Goal: Task Accomplishment & Management: Use online tool/utility

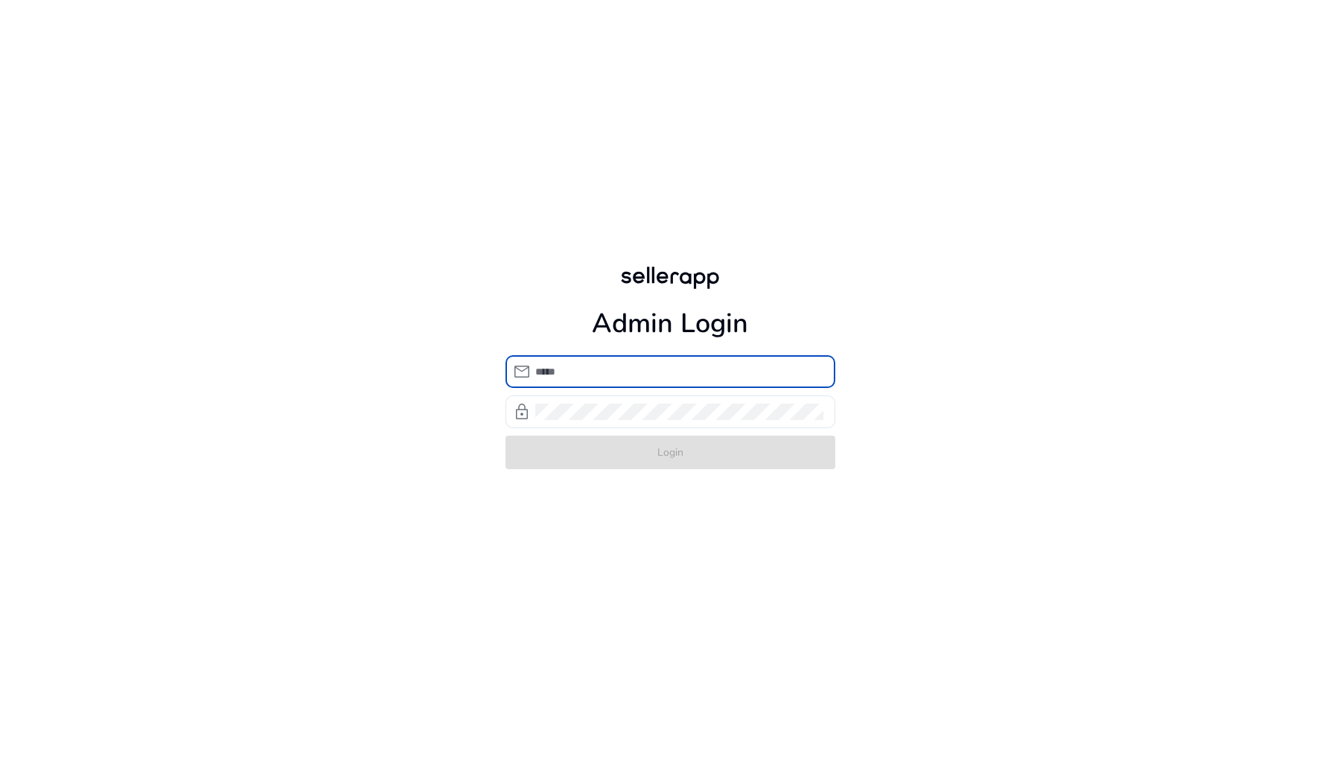
type input "**********"
click at [626, 465] on form "**********" at bounding box center [671, 412] width 330 height 114
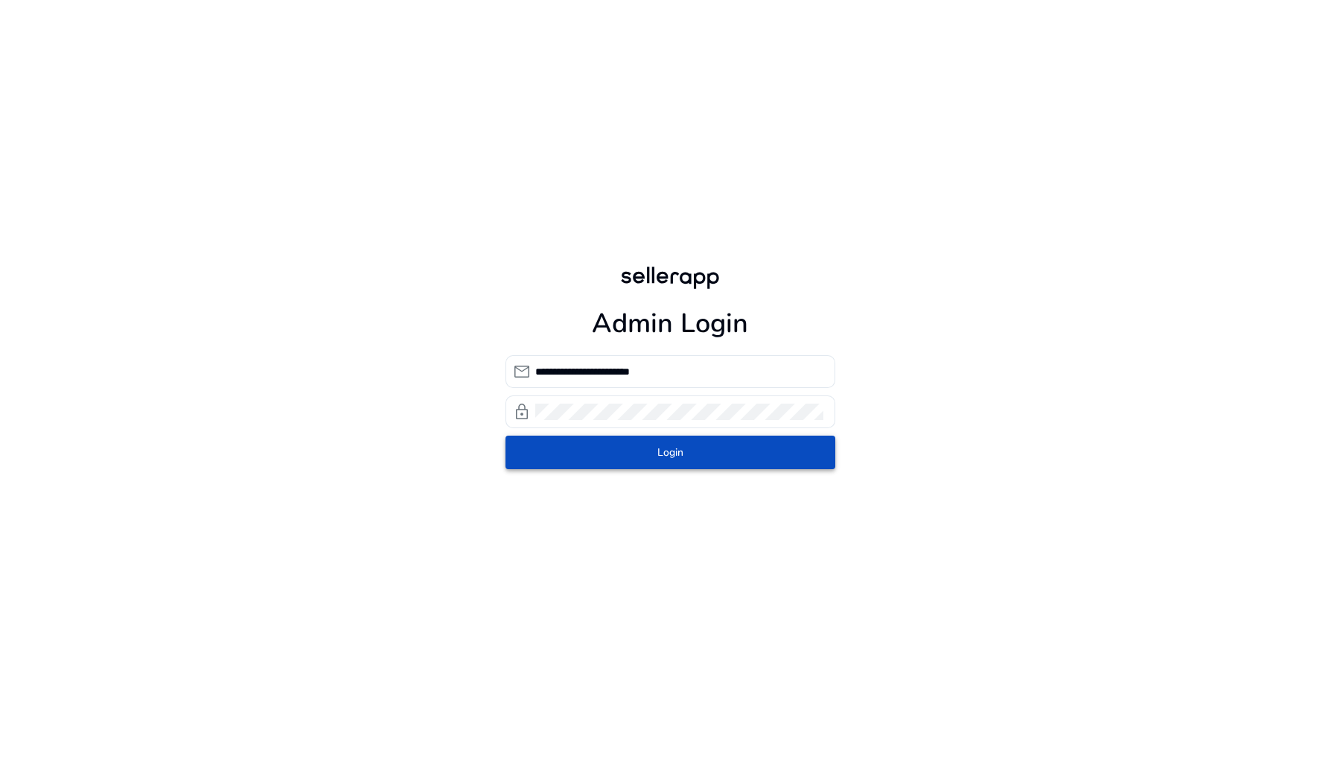
click at [626, 465] on span "submit" at bounding box center [671, 452] width 330 height 36
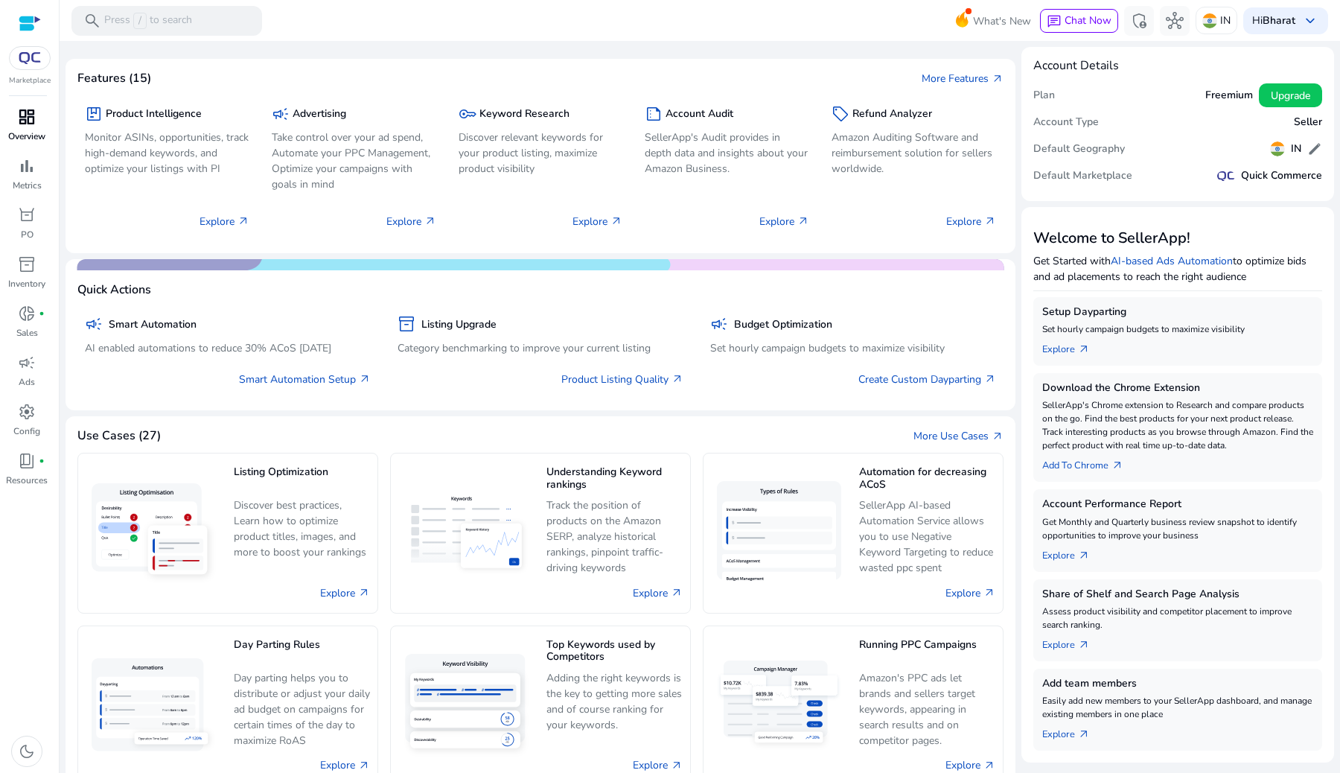
click at [29, 118] on span "dashboard" at bounding box center [27, 117] width 18 height 18
click at [29, 171] on span "bar_chart" at bounding box center [27, 166] width 18 height 18
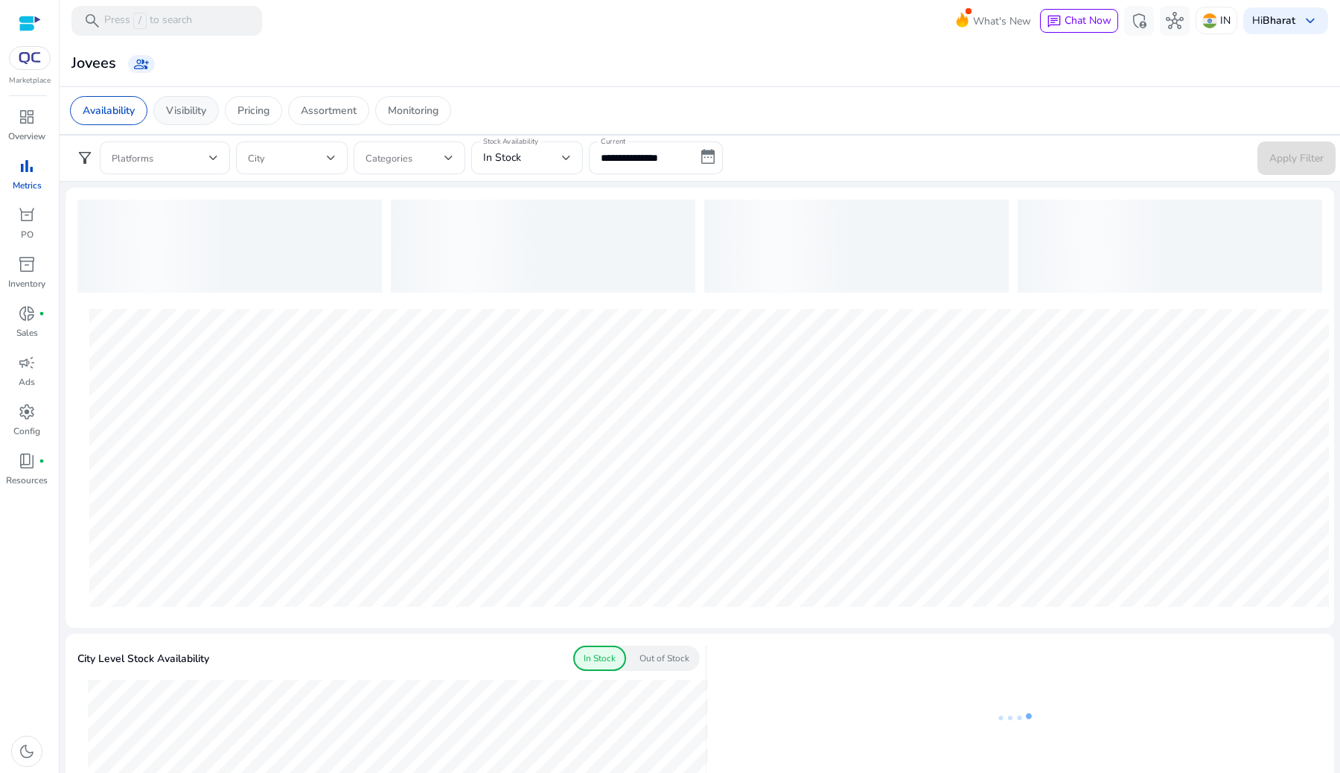
click at [216, 112] on div "Visibility" at bounding box center [186, 110] width 66 height 29
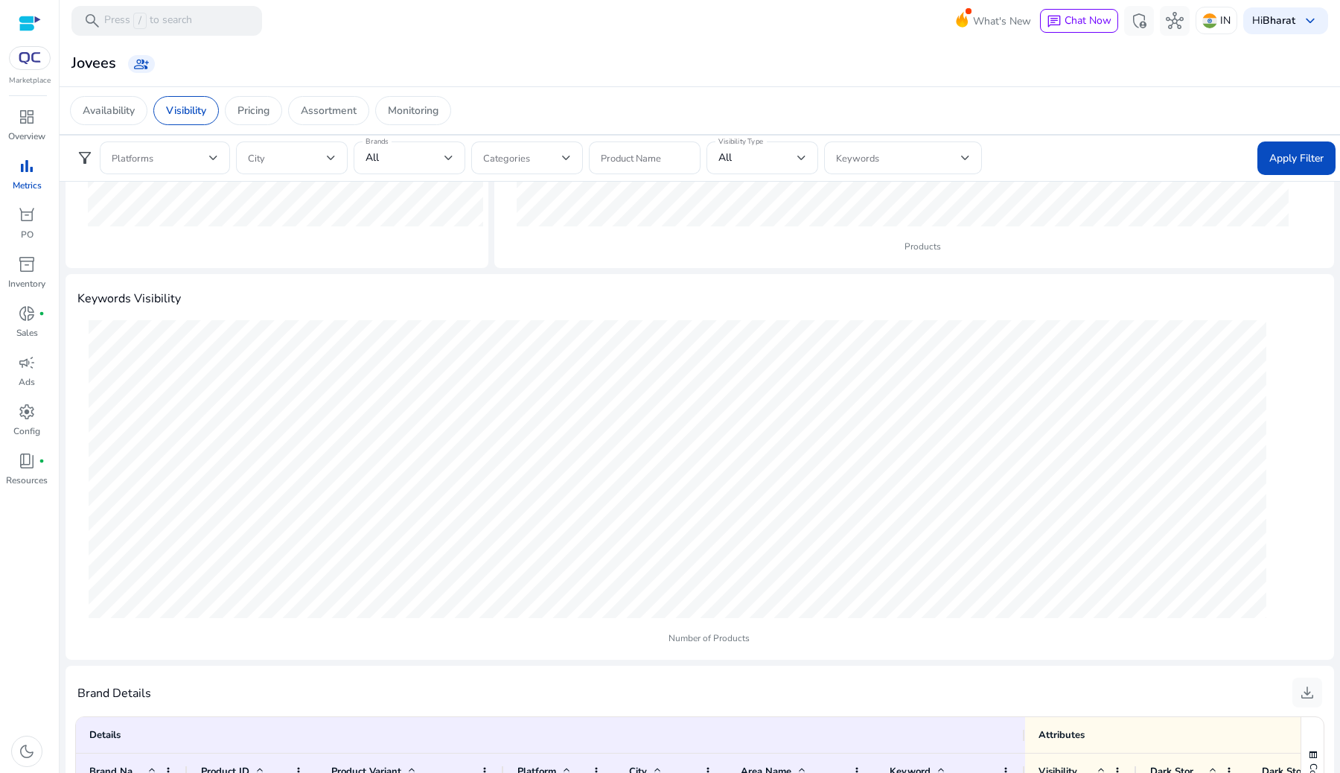
scroll to position [763, 0]
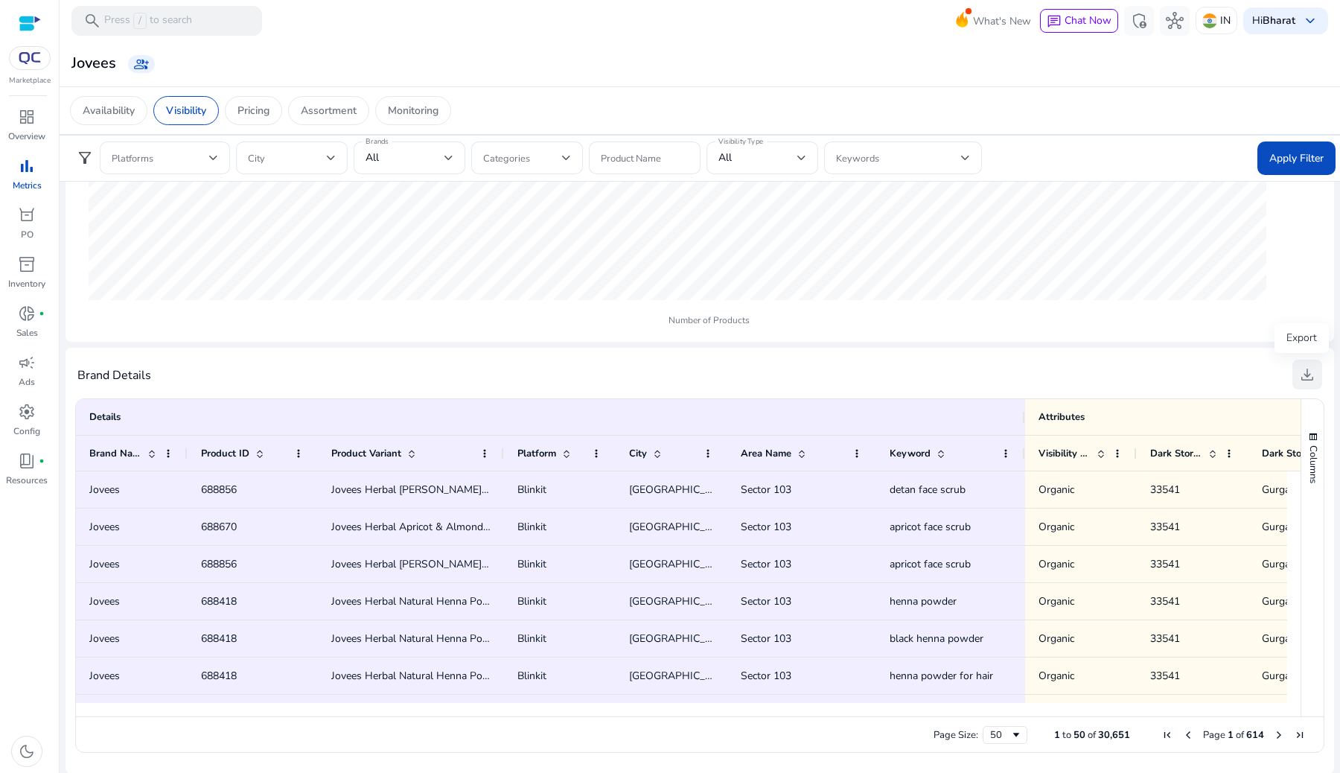
click at [1299, 373] on span "download" at bounding box center [1308, 375] width 18 height 18
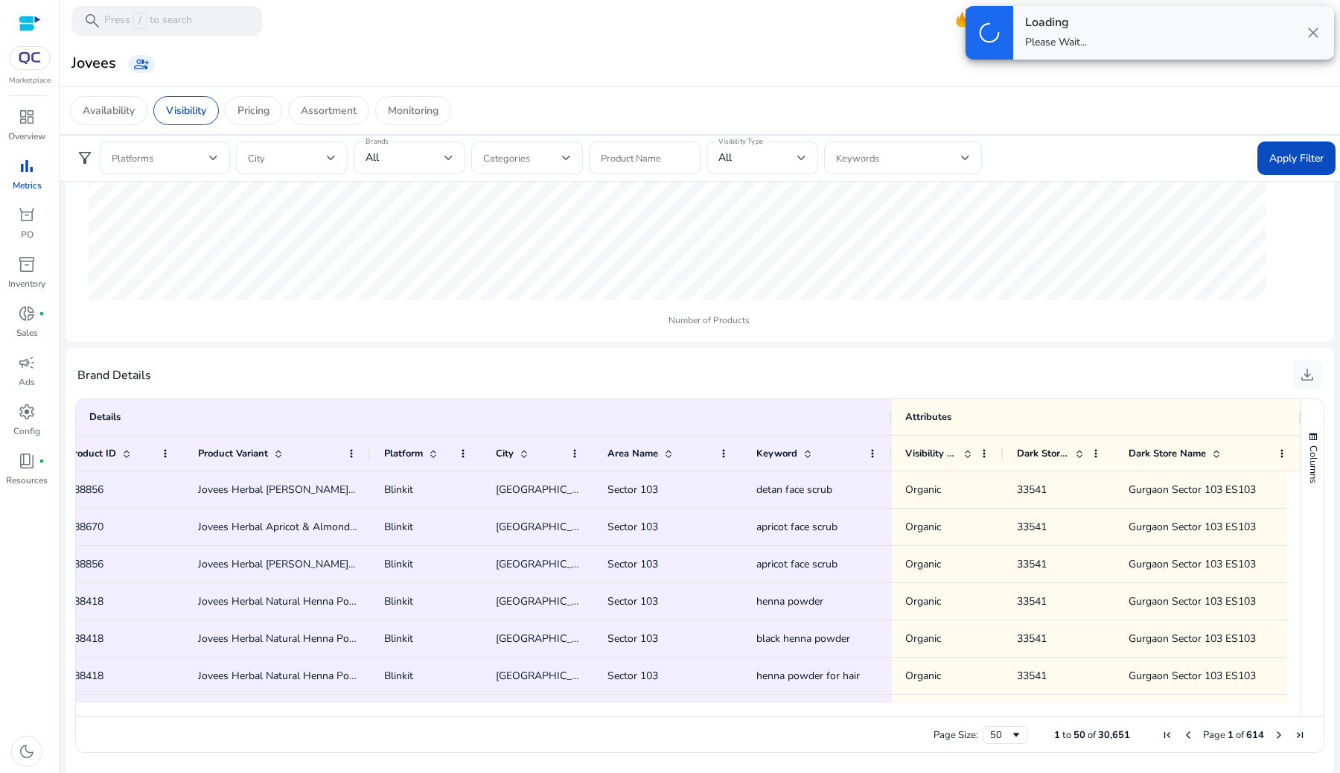
scroll to position [0, 0]
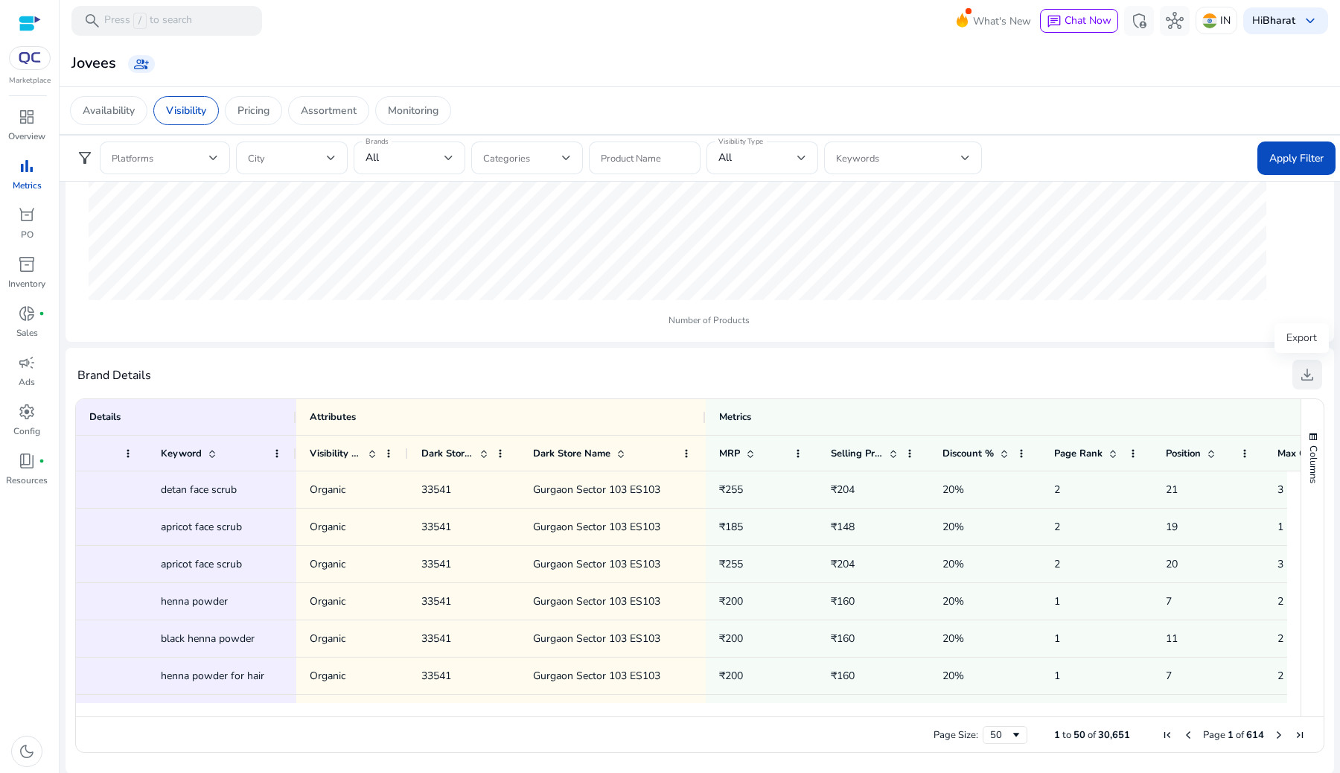
click at [1310, 372] on span "download" at bounding box center [1308, 375] width 18 height 18
click at [109, 116] on p "Availability" at bounding box center [109, 111] width 52 height 16
